Goal: Communication & Community: Ask a question

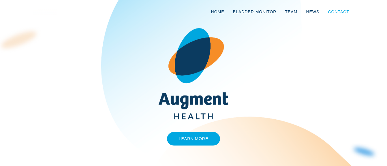
click at [336, 12] on link "Contact" at bounding box center [339, 11] width 30 height 19
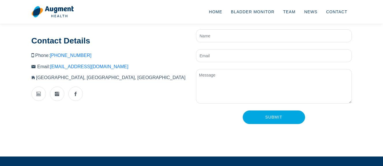
scroll to position [58, 0]
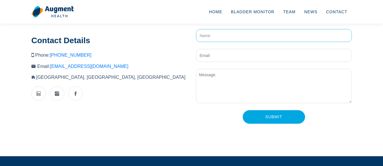
click at [225, 37] on input "text" at bounding box center [274, 35] width 156 height 13
type input "[PERSON_NAME]"
type input "[EMAIL_ADDRESS][DOMAIN_NAME]"
type textarea "RE: CONNECT WITH VERIFIED INVESTORS, LENDERS ATTN: CEO Hello, Are you currently…"
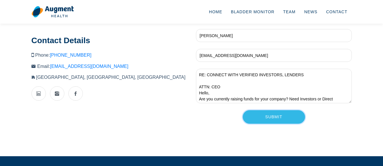
click at [273, 117] on input "Submit" at bounding box center [274, 117] width 62 height 14
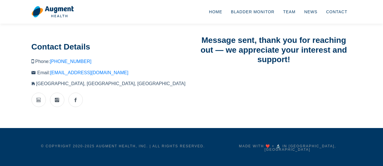
scroll to position [48, 0]
